Goal: Information Seeking & Learning: Learn about a topic

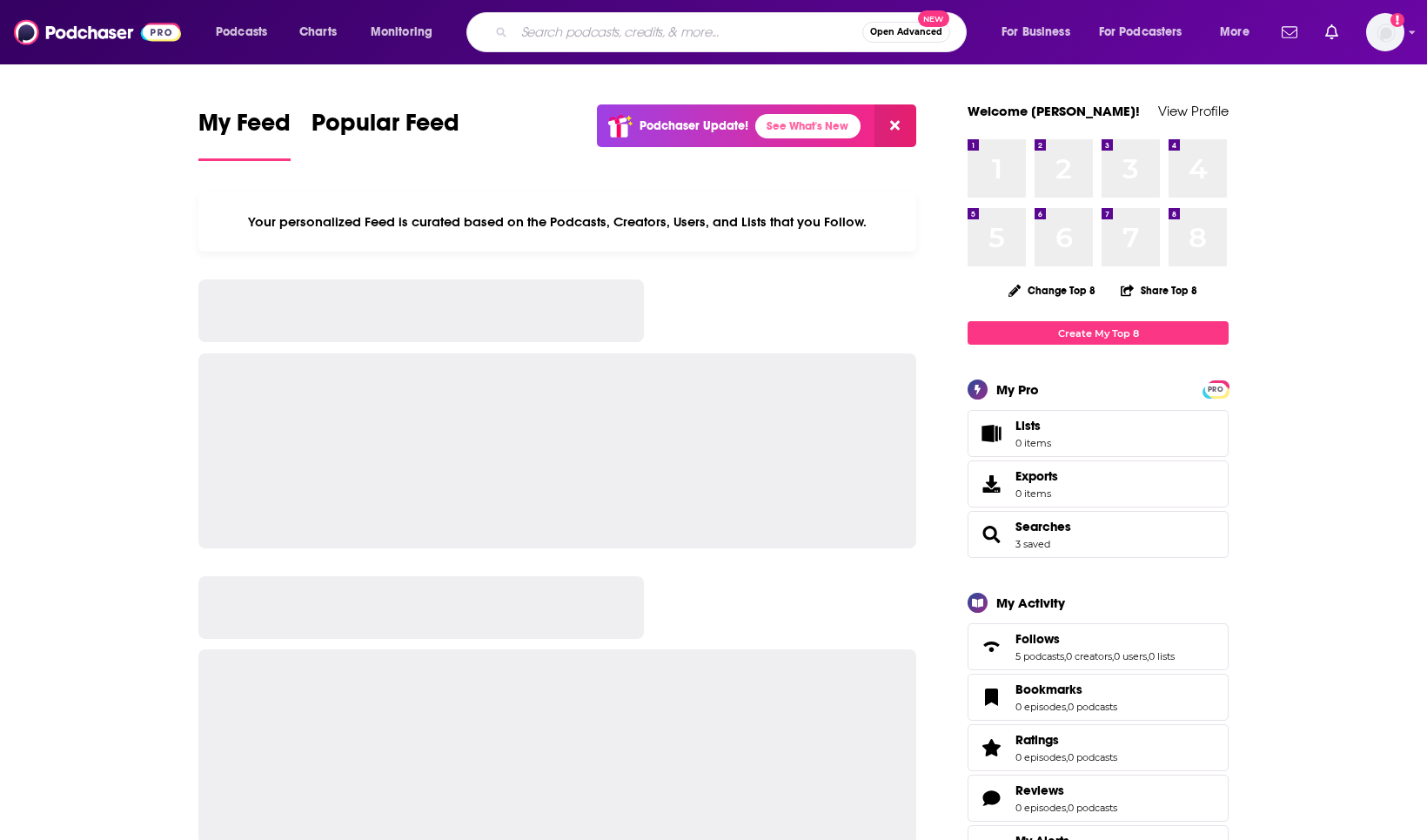
click at [590, 33] on input "Search podcasts, credits, & more..." at bounding box center [687, 32] width 348 height 28
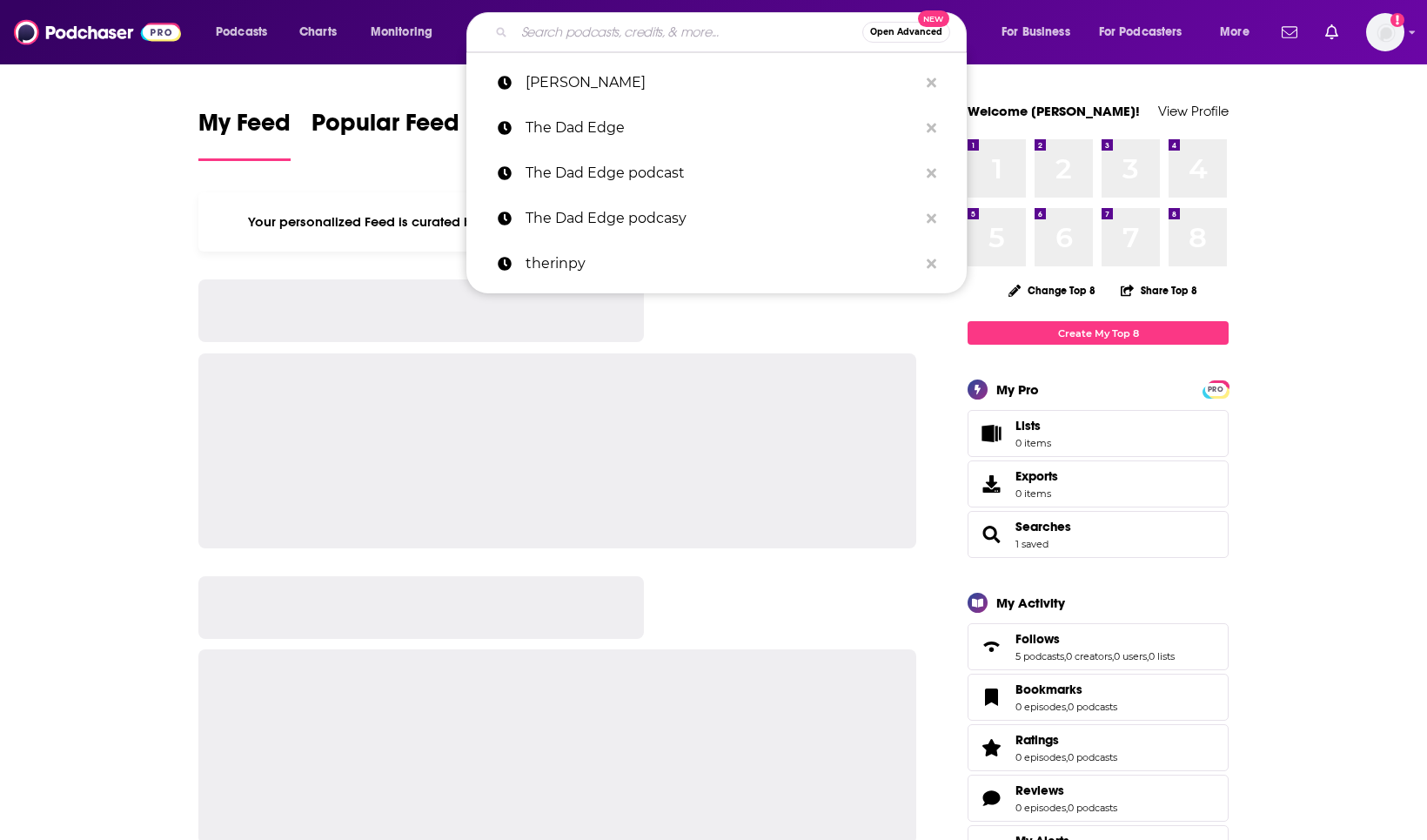
paste input "[DOMAIN_NAME] podcasts"
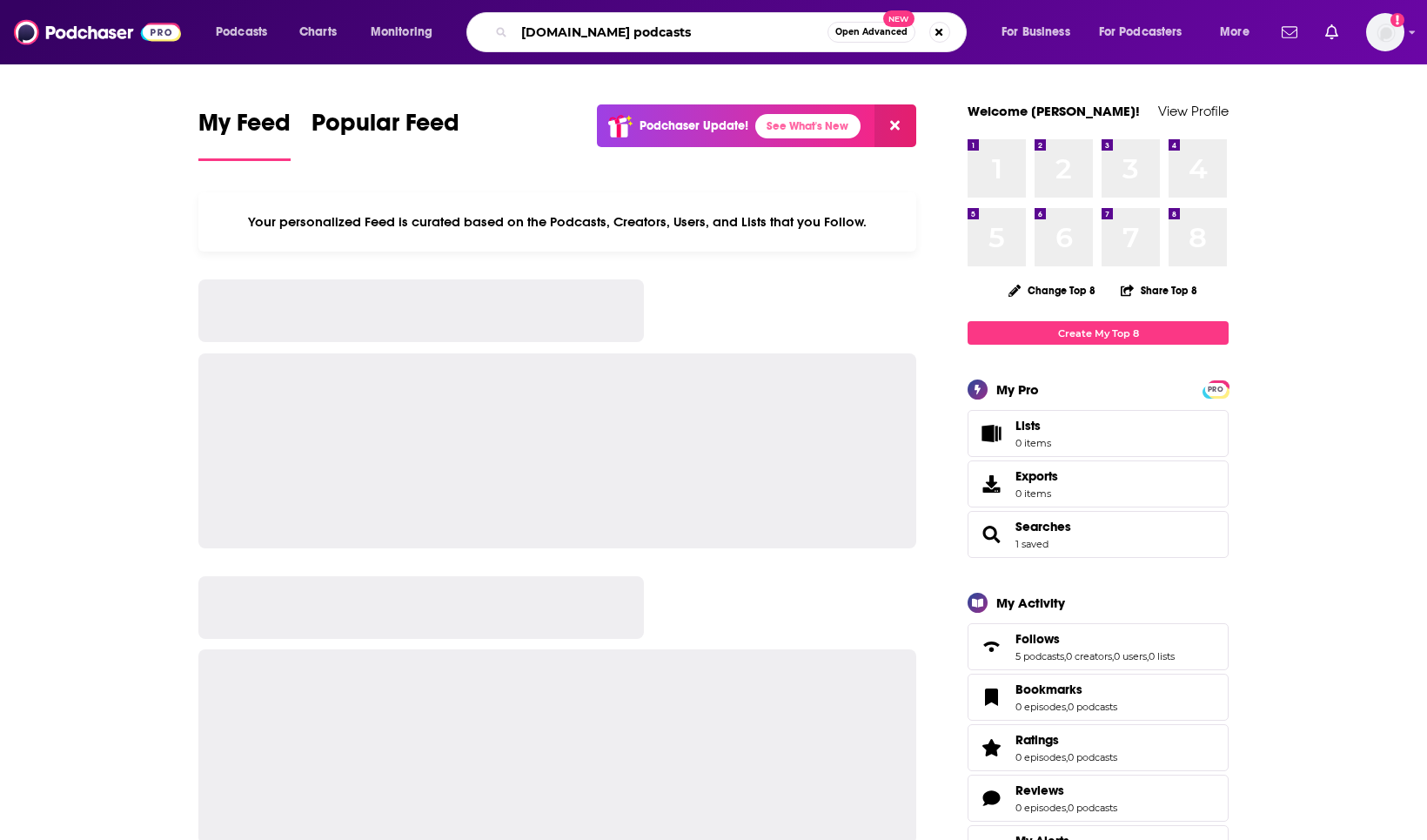
type input "[DOMAIN_NAME] podcasts"
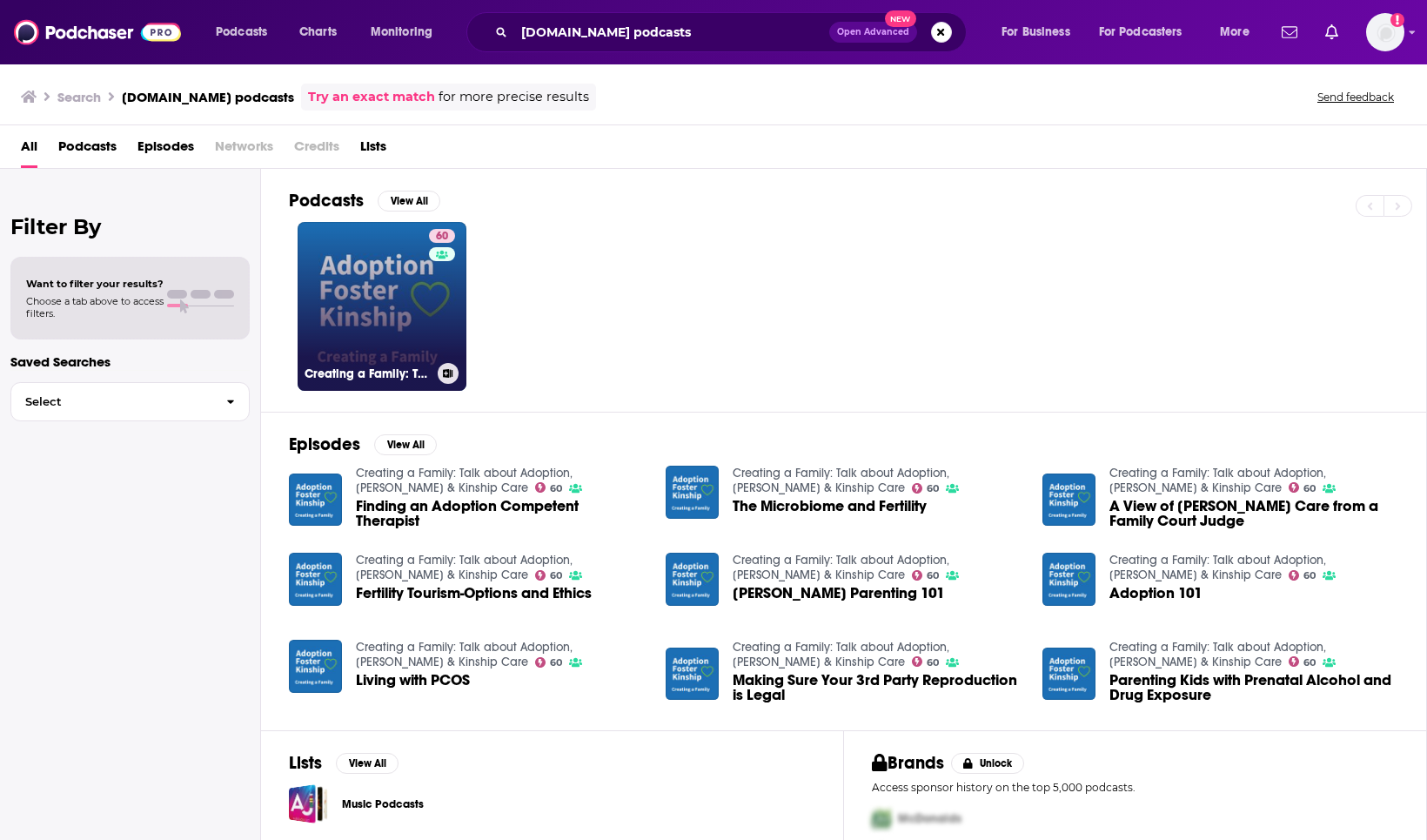
click at [373, 271] on link "60 Creating a Family: Talk about Adoption, [PERSON_NAME] & Kinship Care" at bounding box center [381, 306] width 169 height 169
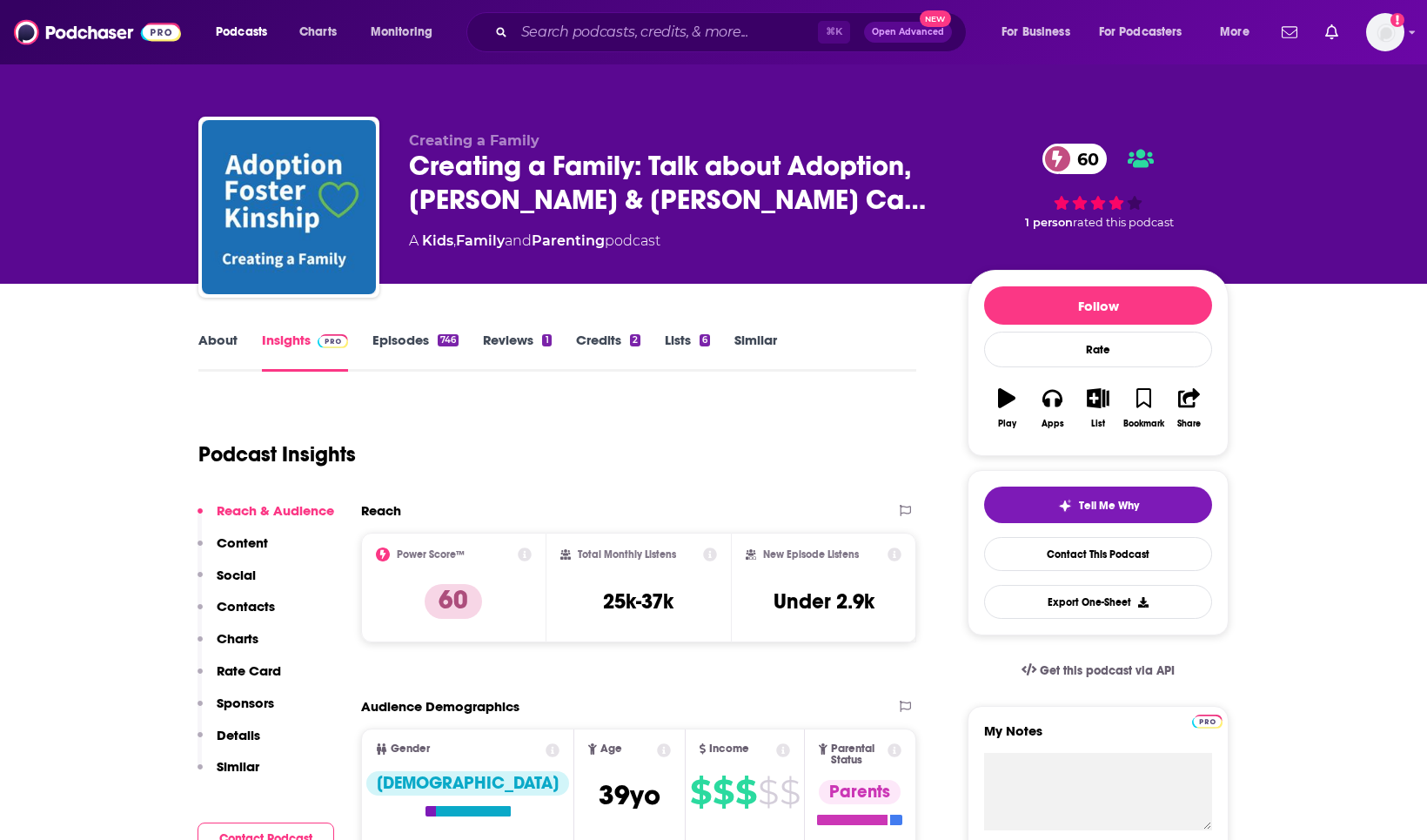
click at [217, 334] on link "About" at bounding box center [218, 351] width 39 height 40
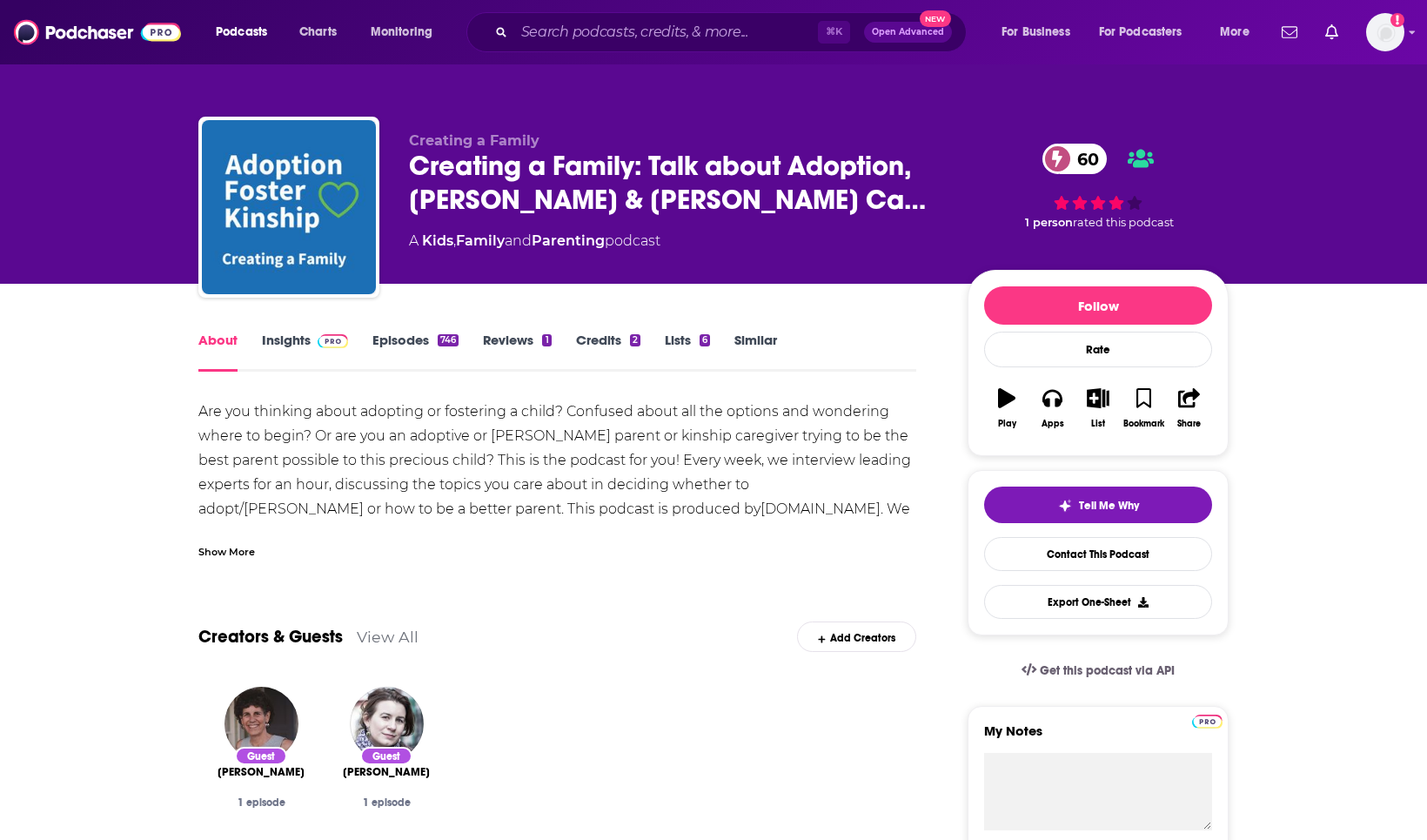
click at [242, 546] on div "Show More" at bounding box center [227, 550] width 57 height 16
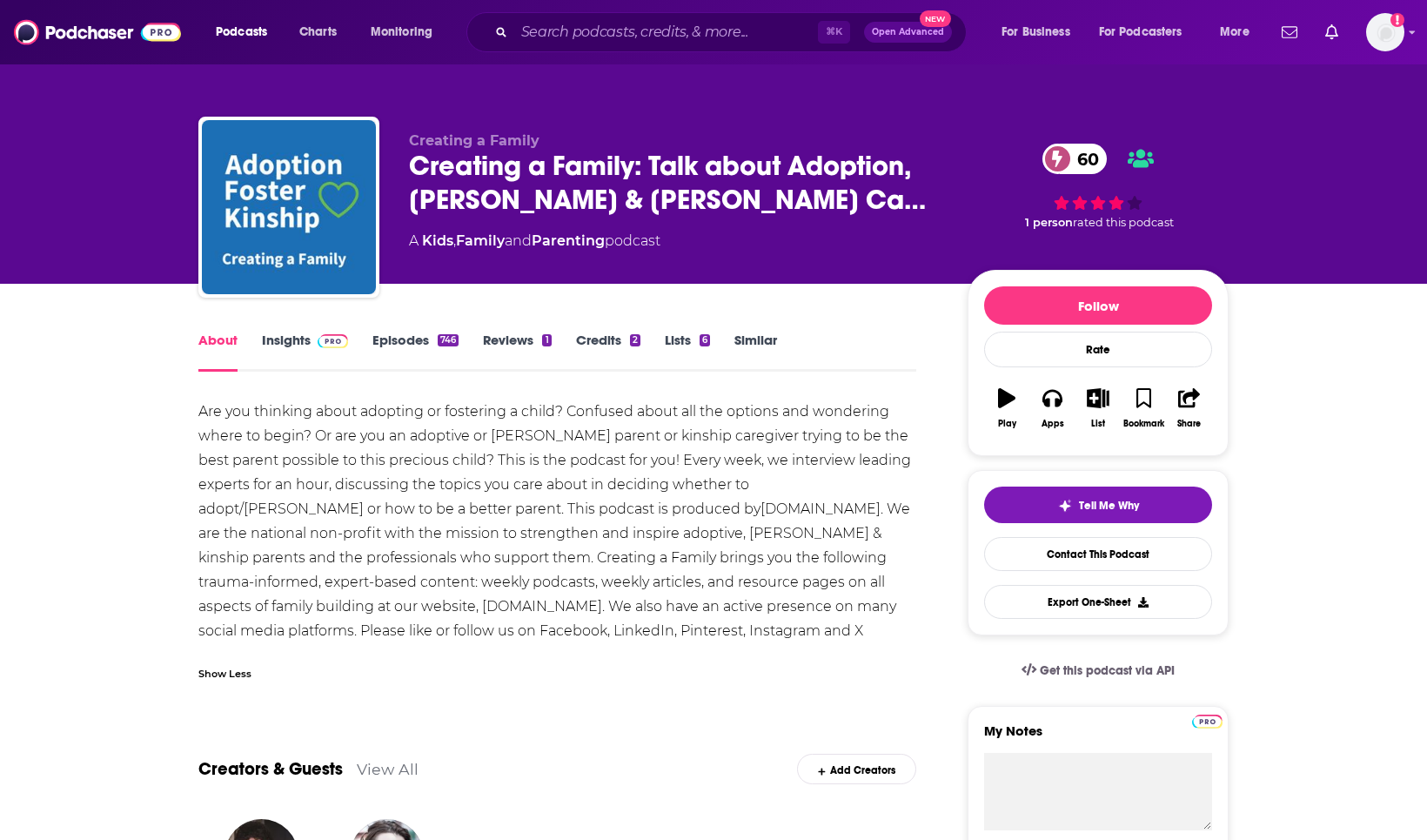
click at [303, 350] on link "Insights" at bounding box center [304, 351] width 86 height 40
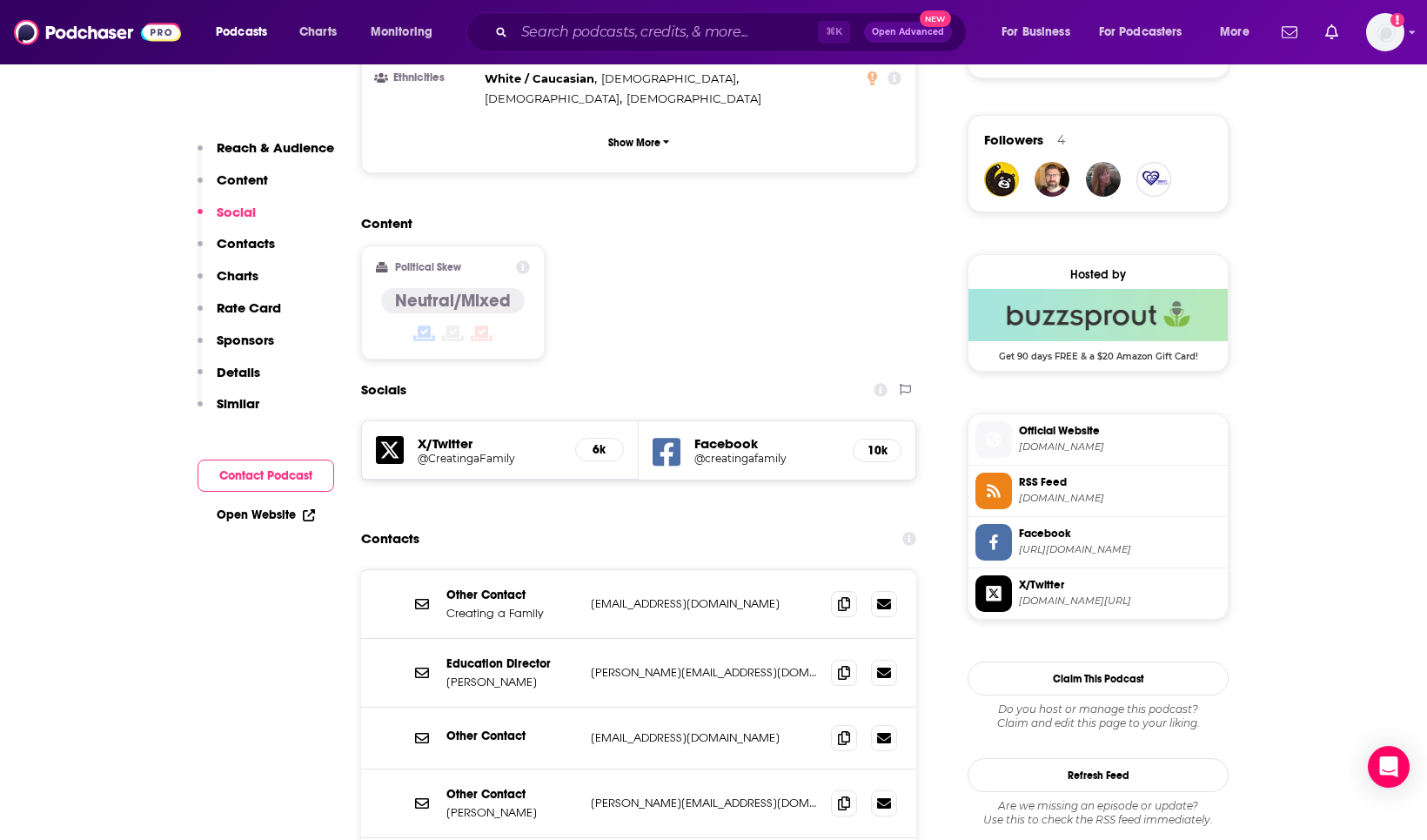
scroll to position [1233, 0]
